Goal: Task Accomplishment & Management: Use online tool/utility

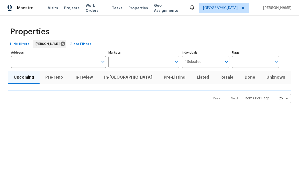
click at [121, 77] on span "In-reno" at bounding box center [129, 77] width 54 height 7
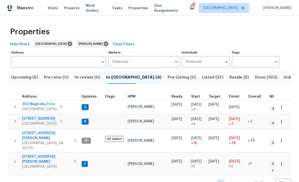
scroll to position [4, 1]
click at [33, 154] on span "[STREET_ADDRESS][PERSON_NAME]" at bounding box center [46, 159] width 49 height 10
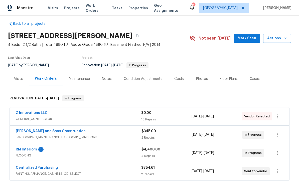
scroll to position [10, 0]
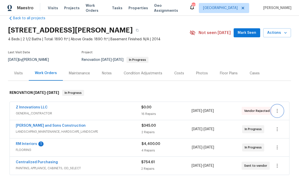
click at [280, 110] on icon "button" at bounding box center [277, 111] width 6 height 6
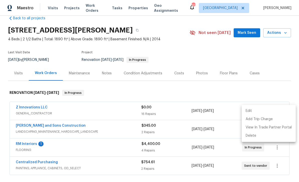
click at [28, 108] on div at bounding box center [149, 91] width 299 height 182
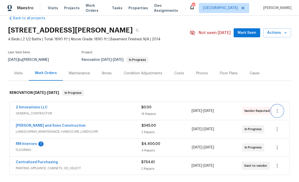
click at [277, 111] on icon "button" at bounding box center [277, 111] width 6 height 6
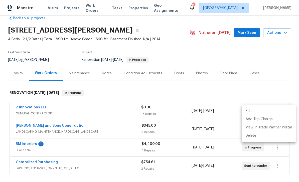
click at [272, 84] on div at bounding box center [149, 91] width 299 height 182
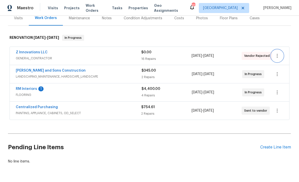
scroll to position [65, 0]
click at [278, 55] on icon "button" at bounding box center [277, 56] width 6 height 6
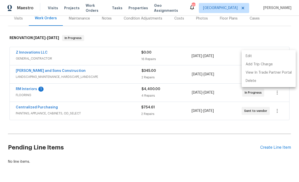
click at [268, 54] on li "Edit" at bounding box center [268, 56] width 54 height 8
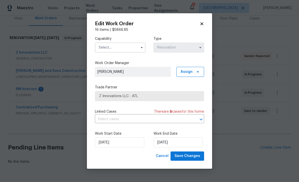
click at [139, 48] on button "button" at bounding box center [142, 48] width 6 height 6
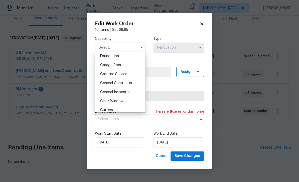
scroll to position [222, 0]
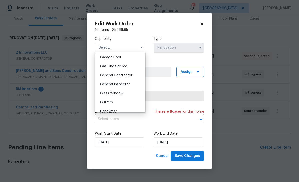
click at [132, 76] on div "General Contractor" at bounding box center [120, 75] width 48 height 9
type input "General Contractor"
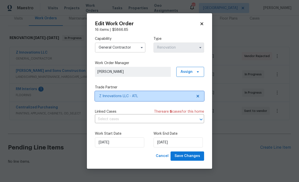
click at [189, 97] on span "Z Innovations LLC - ATL" at bounding box center [145, 96] width 93 height 5
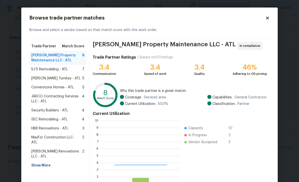
scroll to position [70, 79]
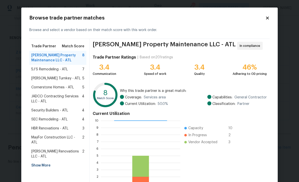
click at [69, 139] on span "MayFor Construction LLC - ATL" at bounding box center [56, 140] width 51 height 10
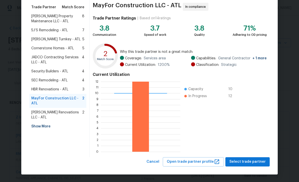
scroll to position [39, 0]
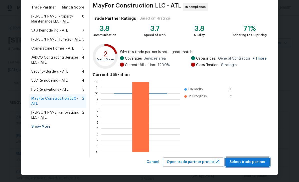
click at [259, 163] on span "Select trade partner" at bounding box center [247, 162] width 36 height 6
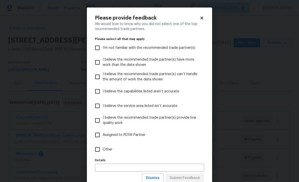
scroll to position [0, 0]
click at [99, 152] on input "Other" at bounding box center [97, 149] width 11 height 11
checkbox input "true"
click at [198, 178] on span "Submit Feedback" at bounding box center [184, 178] width 31 height 6
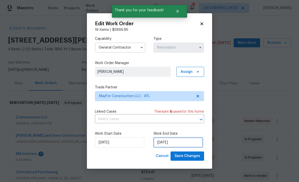
click at [191, 141] on input "[DATE]" at bounding box center [177, 142] width 49 height 10
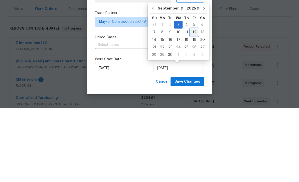
click at [193, 103] on div "12" at bounding box center [194, 106] width 8 height 7
type input "[DATE]"
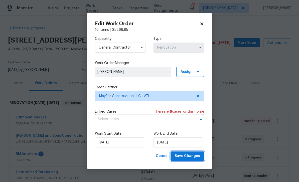
click at [189, 156] on span "Save Changes" at bounding box center [187, 156] width 26 height 6
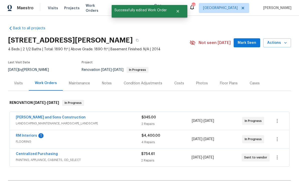
scroll to position [0, 0]
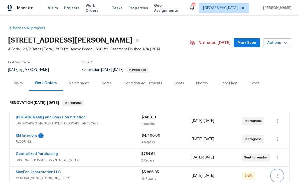
click at [279, 176] on icon "button" at bounding box center [277, 176] width 6 height 6
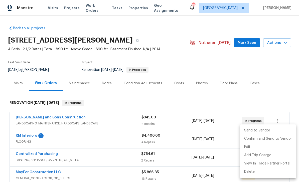
click at [275, 131] on li "Send to Vendor" at bounding box center [268, 130] width 56 height 8
click at [141, 104] on div at bounding box center [149, 91] width 299 height 182
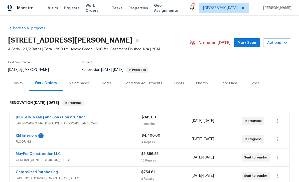
click at [29, 136] on link "RM Interiors" at bounding box center [26, 136] width 21 height 4
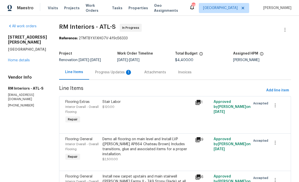
click at [114, 72] on div "Progress Updates 1" at bounding box center [113, 72] width 37 height 5
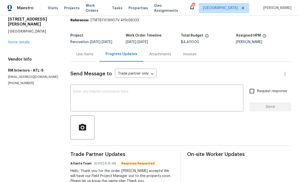
scroll to position [18, 0]
